Goal: Information Seeking & Learning: Check status

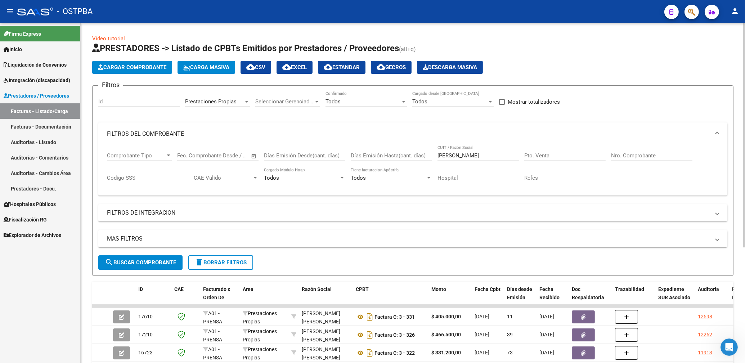
scroll to position [154, 0]
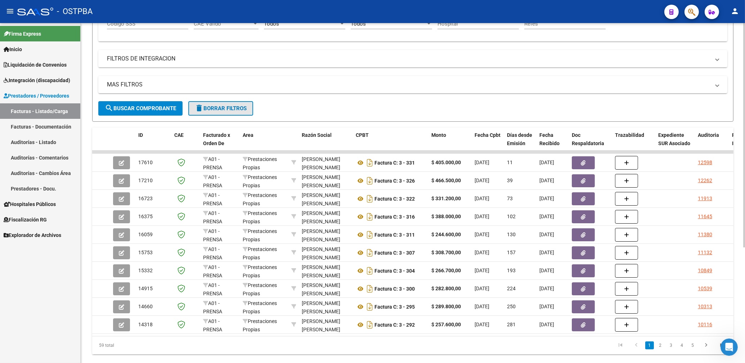
click at [226, 108] on span "delete Borrar Filtros" at bounding box center [221, 108] width 52 height 6
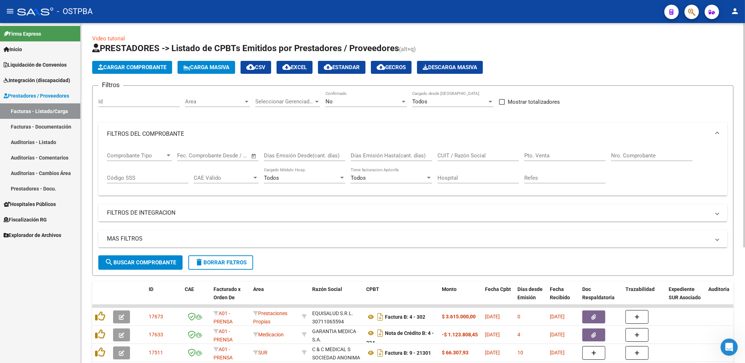
scroll to position [39, 0]
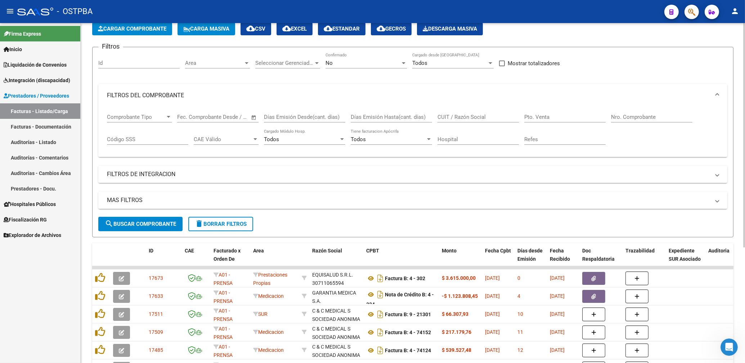
click at [217, 67] on div "Area Area" at bounding box center [217, 60] width 65 height 15
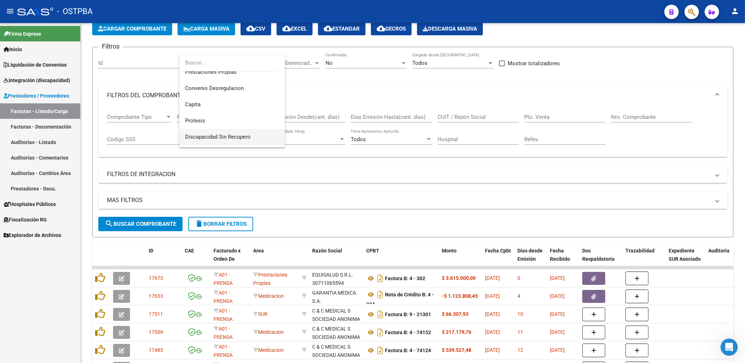
scroll to position [91, 0]
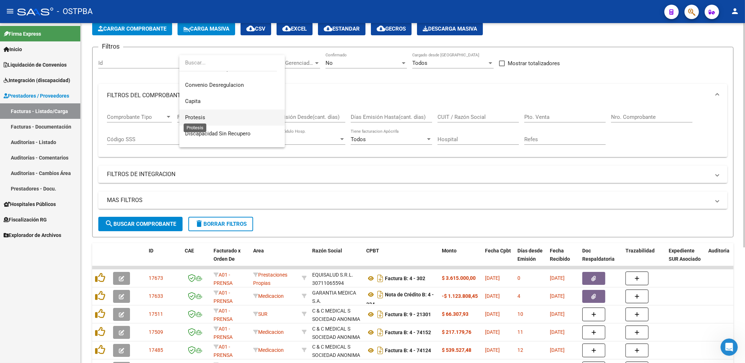
drag, startPoint x: 202, startPoint y: 120, endPoint x: 209, endPoint y: 116, distance: 8.1
click at [202, 118] on span "Protesis" at bounding box center [195, 117] width 20 height 6
click at [339, 62] on div "No" at bounding box center [363, 63] width 75 height 6
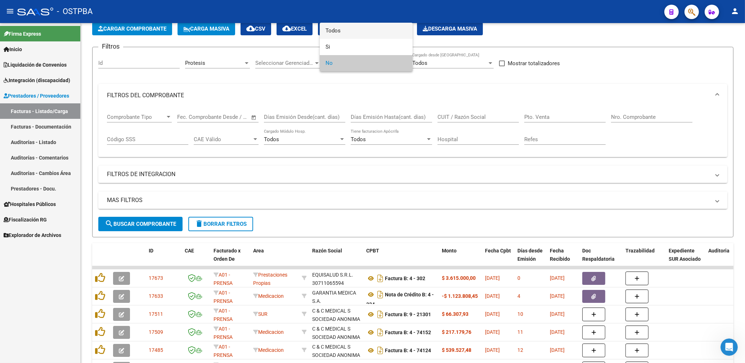
click at [335, 31] on span "Todos" at bounding box center [366, 31] width 81 height 16
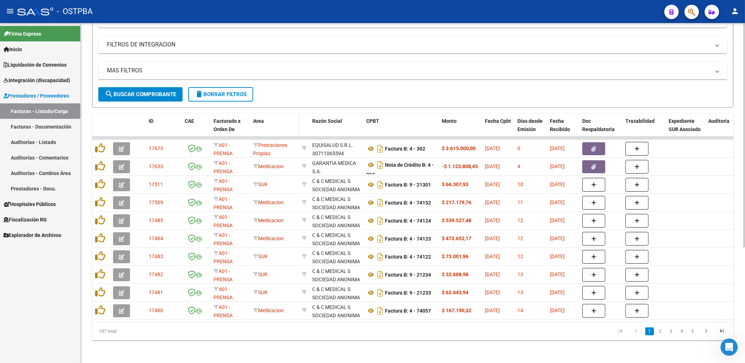
scroll to position [175, 0]
click at [168, 87] on button "search Buscar Comprobante" at bounding box center [140, 94] width 84 height 14
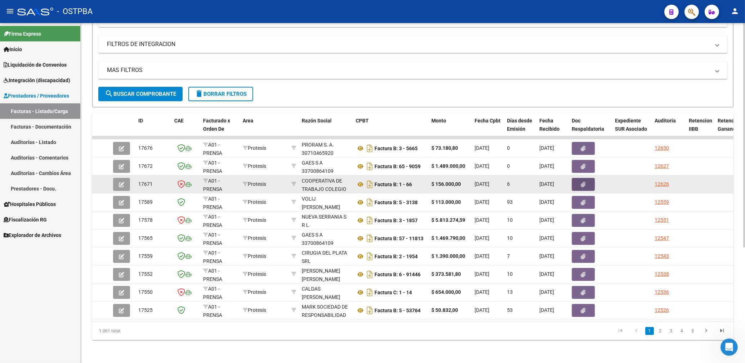
click at [589, 178] on button "button" at bounding box center [583, 184] width 23 height 13
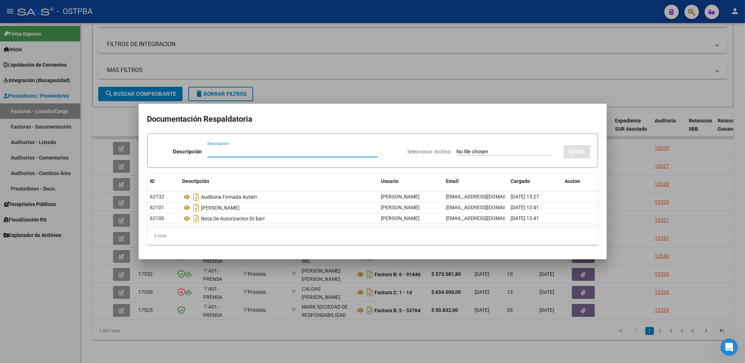
click at [407, 63] on div at bounding box center [372, 181] width 745 height 363
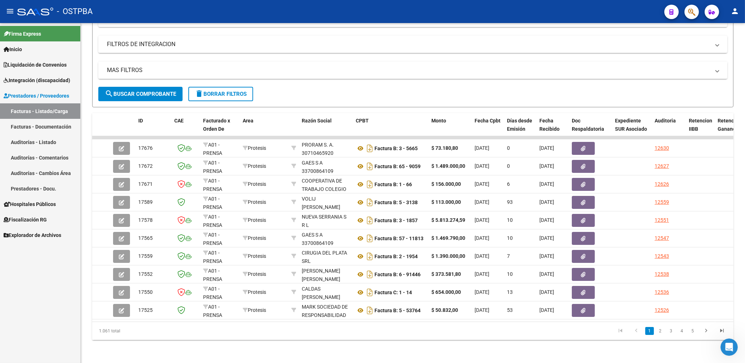
click at [738, 12] on mat-icon "person" at bounding box center [735, 11] width 9 height 9
click at [721, 48] on button "exit_to_app Salir" at bounding box center [720, 47] width 44 height 17
